Goal: Book appointment/travel/reservation

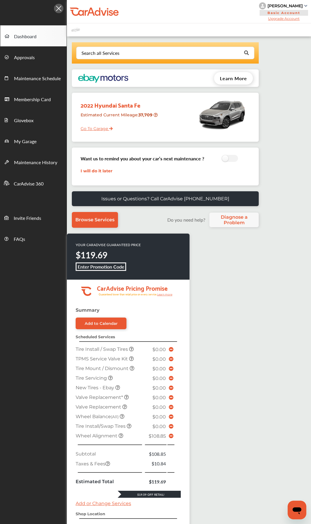
scroll to position [117, 0]
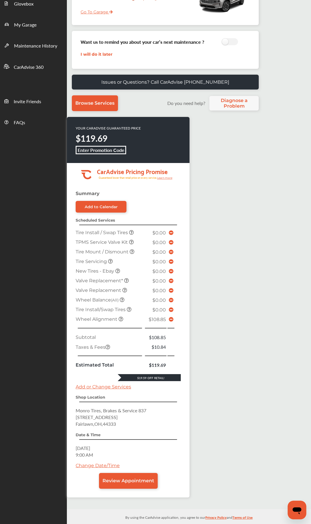
click at [170, 247] on icon at bounding box center [171, 319] width 5 height 5
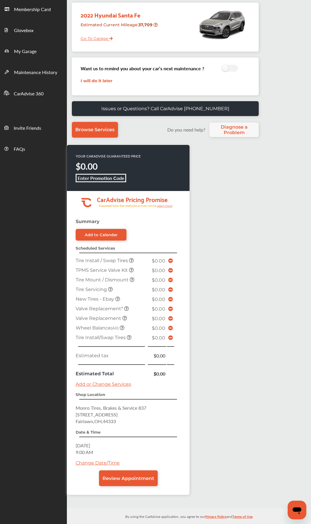
scroll to position [96, 0]
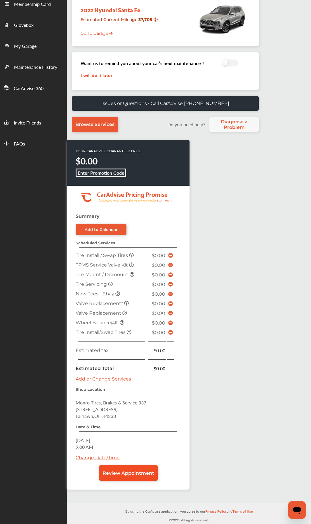
click at [119, 247] on span "Review Appointment" at bounding box center [128, 474] width 52 height 6
click at [120, 247] on span "Review Appointment" at bounding box center [128, 474] width 52 height 6
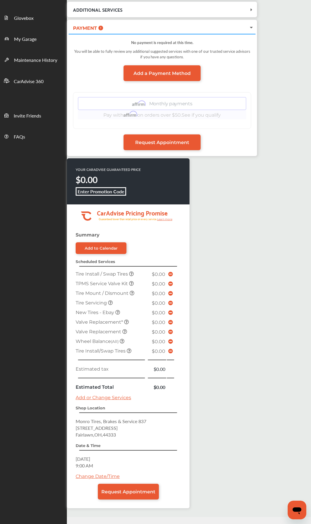
scroll to position [116, 0]
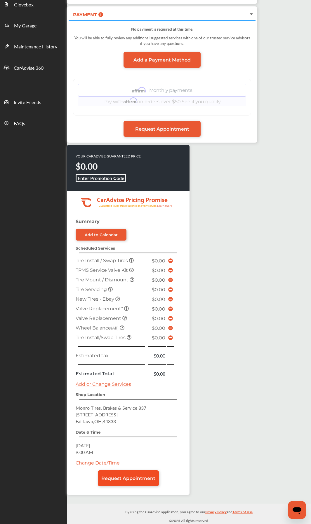
click at [134, 247] on span "Request Appointment" at bounding box center [128, 479] width 54 height 6
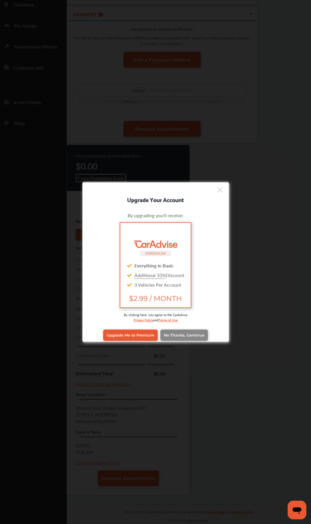
click at [175, 247] on span "No Thanks, Continue" at bounding box center [184, 335] width 41 height 4
